Goal: Task Accomplishment & Management: Manage account settings

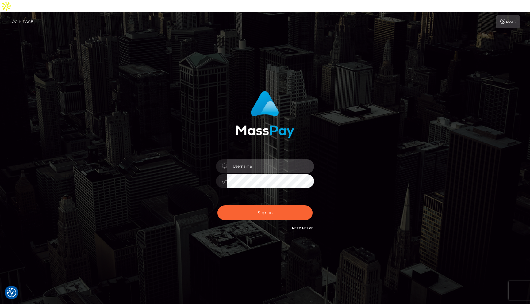
click at [251, 159] on input "text" at bounding box center [270, 166] width 87 height 14
type input "rakshit.throne"
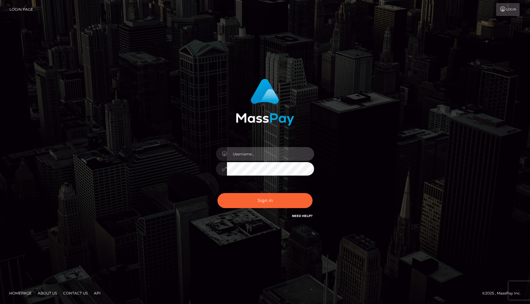
click at [244, 159] on input "text" at bounding box center [270, 154] width 87 height 14
type input "[PERSON_NAME].throne"
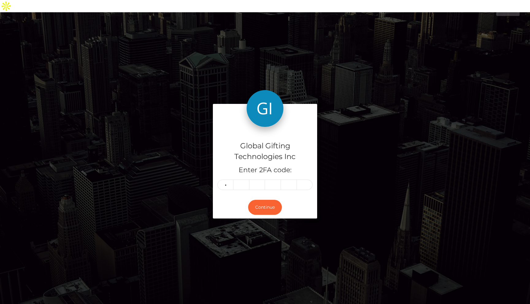
type input "6"
type input "7"
type input "9"
type input "2"
type input "1"
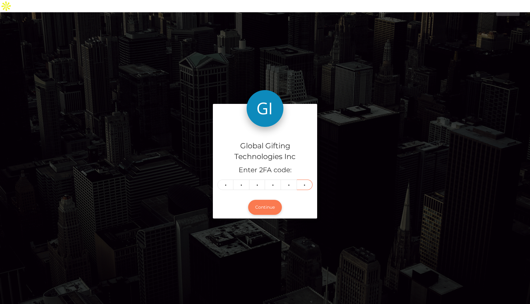
type input "0"
click at [267, 200] on button "Continue" at bounding box center [265, 207] width 34 height 15
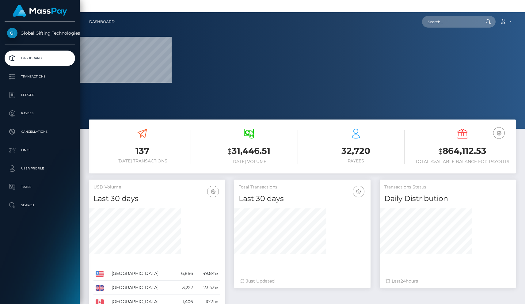
scroll to position [109, 136]
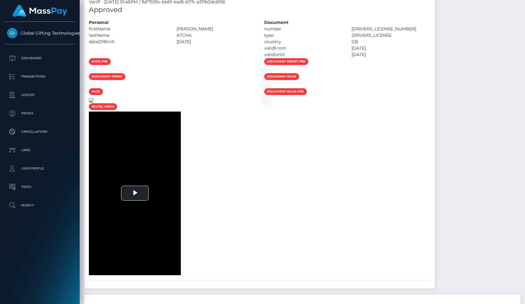
scroll to position [312, 0]
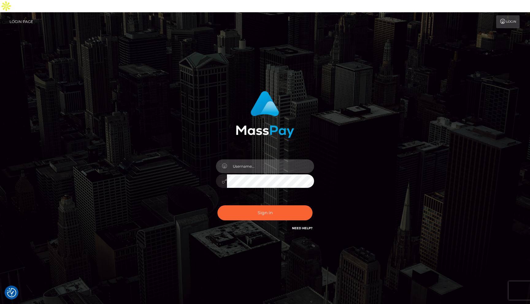
click at [247, 159] on input "text" at bounding box center [270, 166] width 87 height 14
type input "[PERSON_NAME].throne"
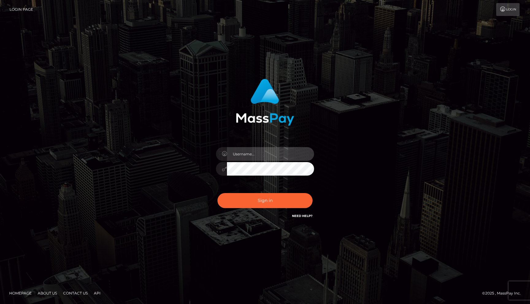
click at [250, 156] on input "text" at bounding box center [270, 154] width 87 height 14
type input "rakshit.throne"
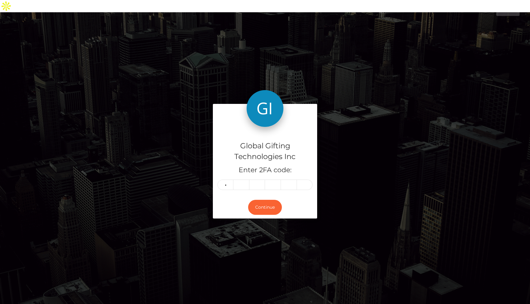
type input "1"
type input "9"
type input "1"
type input "9"
type input "0"
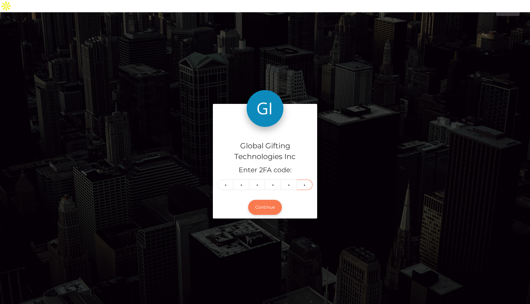
type input "2"
click at [265, 200] on button "Continue" at bounding box center [265, 207] width 34 height 15
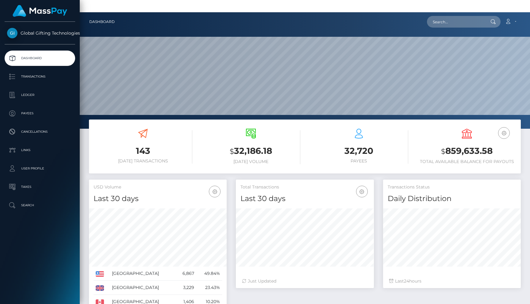
scroll to position [109, 138]
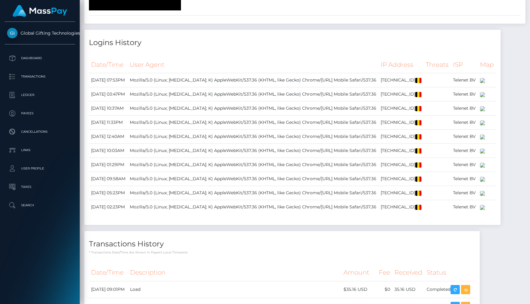
scroll to position [939, 0]
